Goal: Task Accomplishment & Management: Use online tool/utility

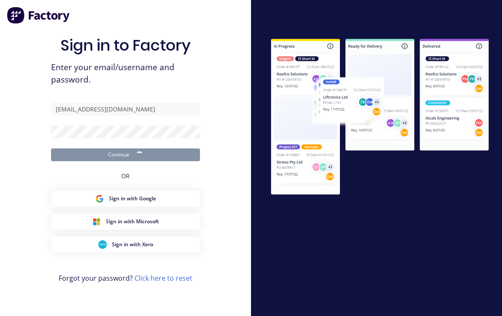
scroll to position [14, 0]
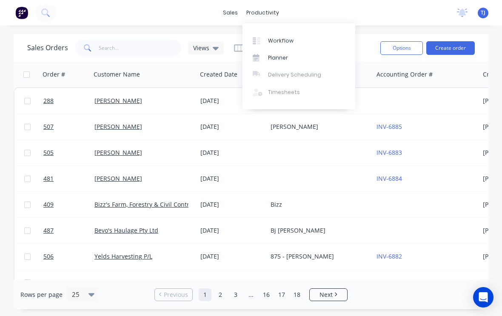
click at [289, 40] on div "Workflow" at bounding box center [281, 41] width 26 height 8
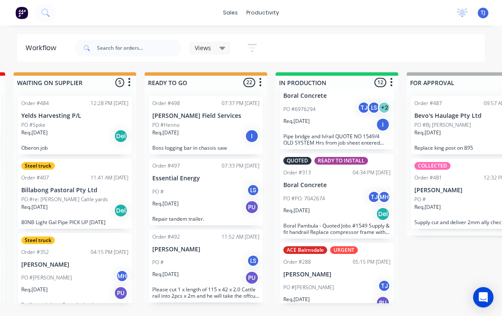
scroll to position [735, 0]
click at [342, 280] on div "PO #[PERSON_NAME] [PERSON_NAME]" at bounding box center [336, 288] width 107 height 16
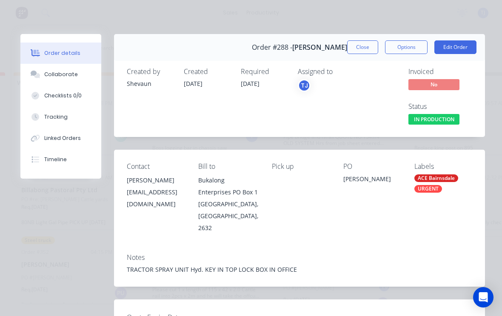
click at [54, 116] on div "Tracking" at bounding box center [55, 117] width 23 height 8
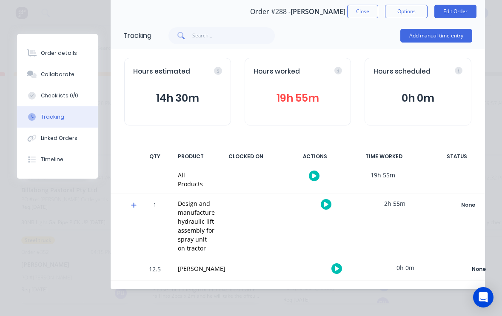
scroll to position [42, 0]
click at [324, 202] on icon "button" at bounding box center [326, 204] width 4 height 5
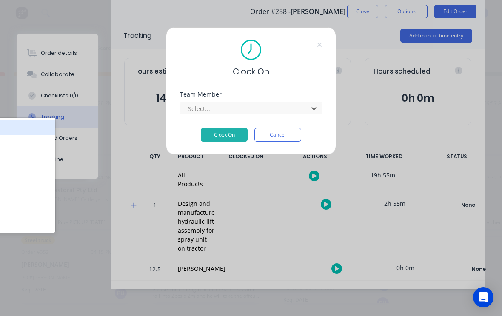
click at [272, 131] on button "Cancel" at bounding box center [277, 135] width 47 height 14
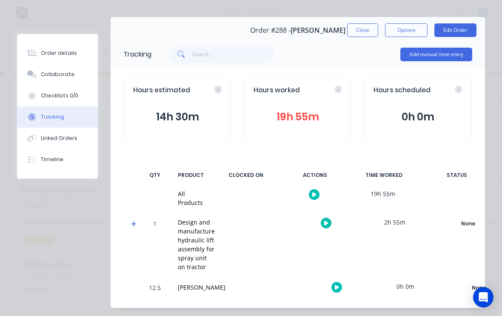
scroll to position [11, 0]
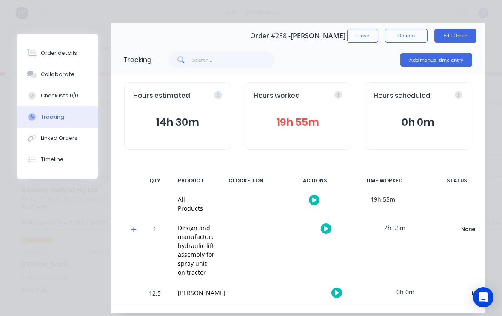
click at [464, 31] on button "Edit Order" at bounding box center [455, 36] width 42 height 14
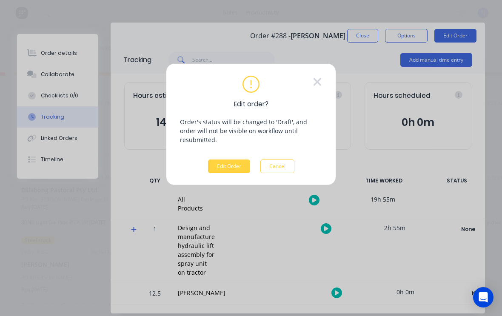
click at [231, 160] on button "Edit Order" at bounding box center [229, 167] width 42 height 14
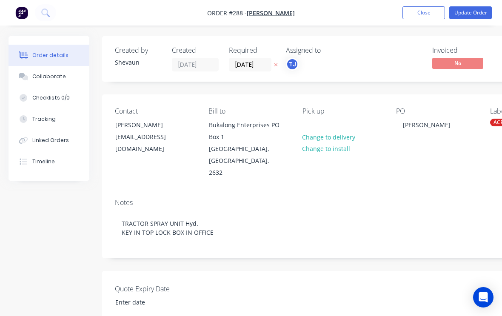
click at [50, 119] on div "Tracking" at bounding box center [43, 119] width 23 height 8
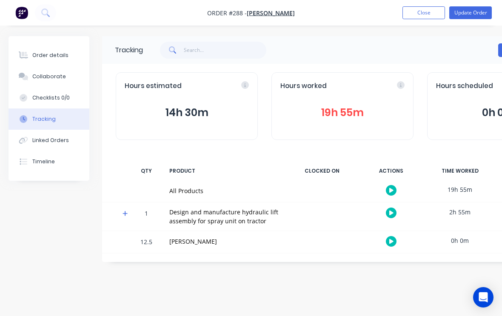
click at [391, 211] on icon "button" at bounding box center [391, 213] width 4 height 5
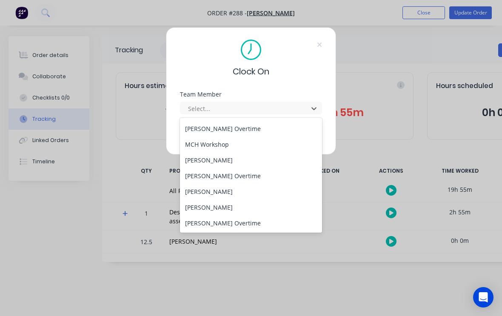
scroll to position [109, 0]
click at [213, 206] on div "[PERSON_NAME]" at bounding box center [251, 208] width 142 height 16
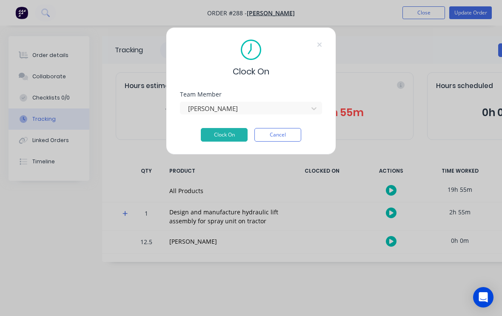
click at [225, 134] on button "Clock On" at bounding box center [224, 135] width 47 height 14
